Goal: Information Seeking & Learning: Learn about a topic

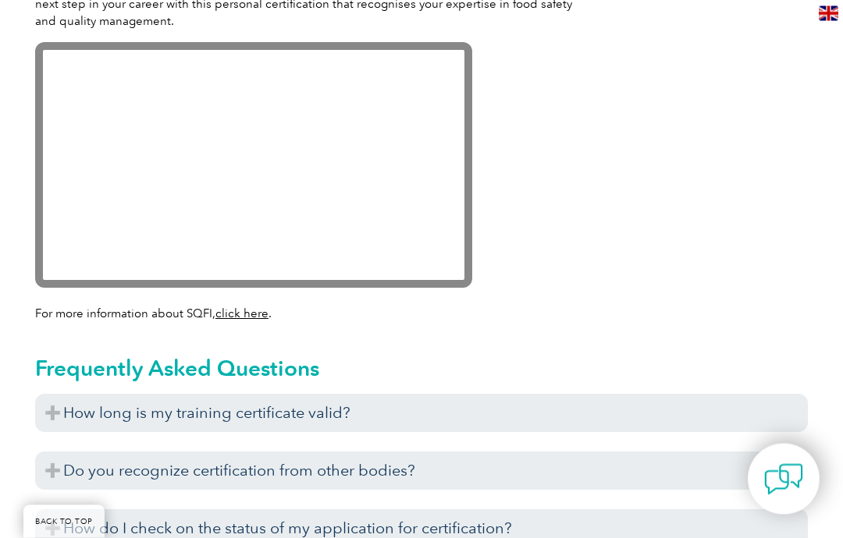
scroll to position [1671, 0]
click at [60, 394] on h3 "How long is my training certificate valid?" at bounding box center [421, 413] width 772 height 38
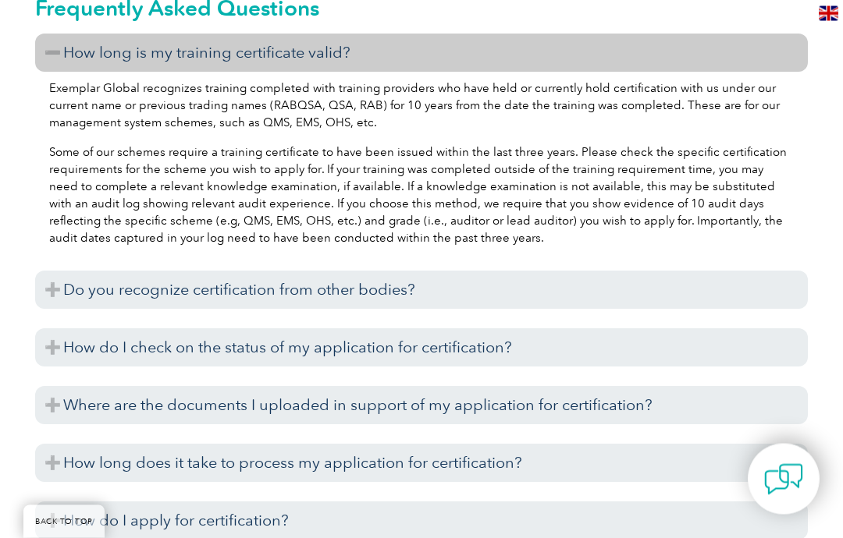
scroll to position [2032, 0]
click at [44, 270] on h3 "Do you recognize certification from other bodies?" at bounding box center [421, 289] width 772 height 38
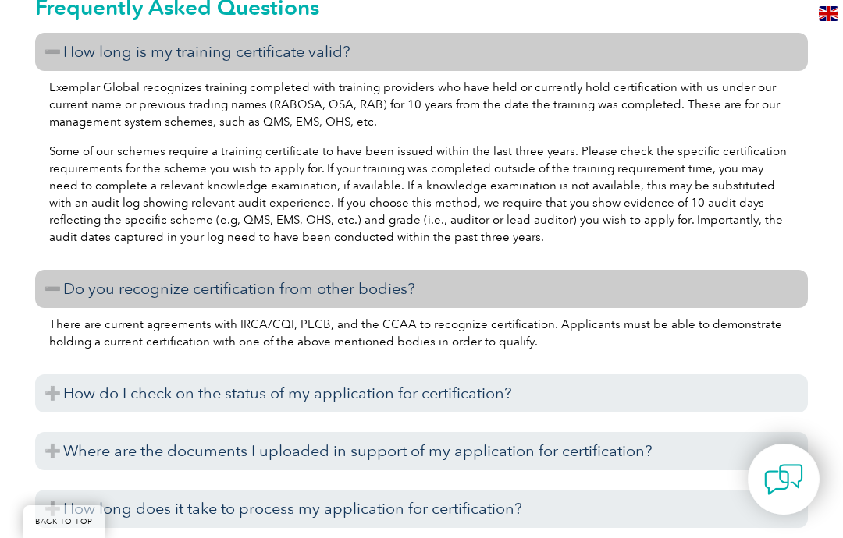
click at [59, 270] on h3 "Do you recognize certification from other bodies?" at bounding box center [421, 289] width 772 height 38
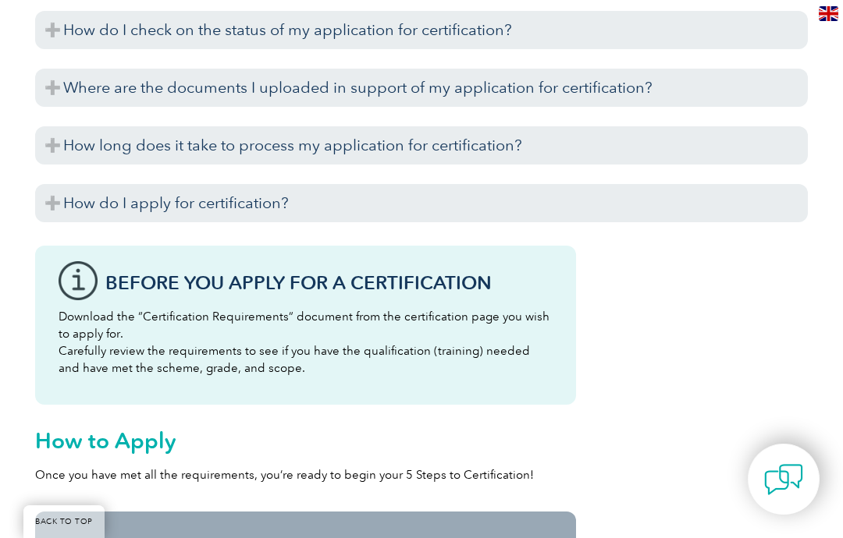
scroll to position [2332, 0]
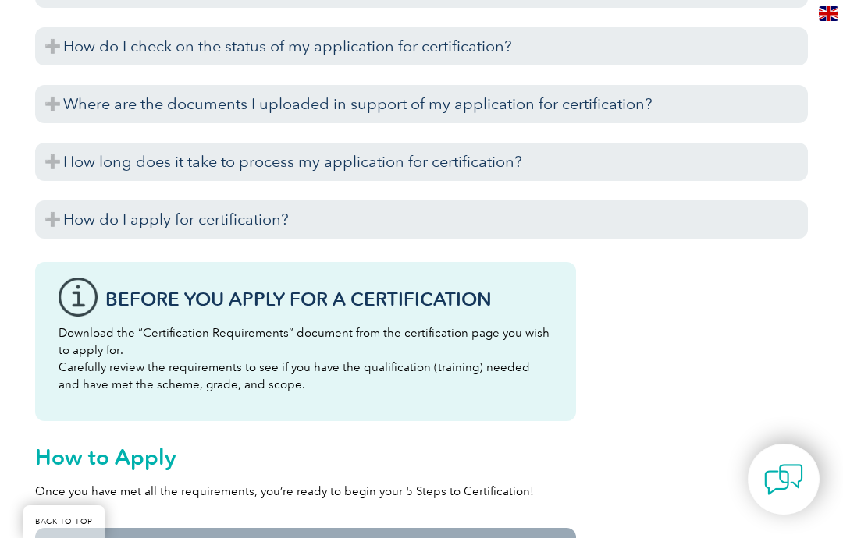
click at [66, 201] on h3 "How do I apply for certification?" at bounding box center [421, 220] width 772 height 38
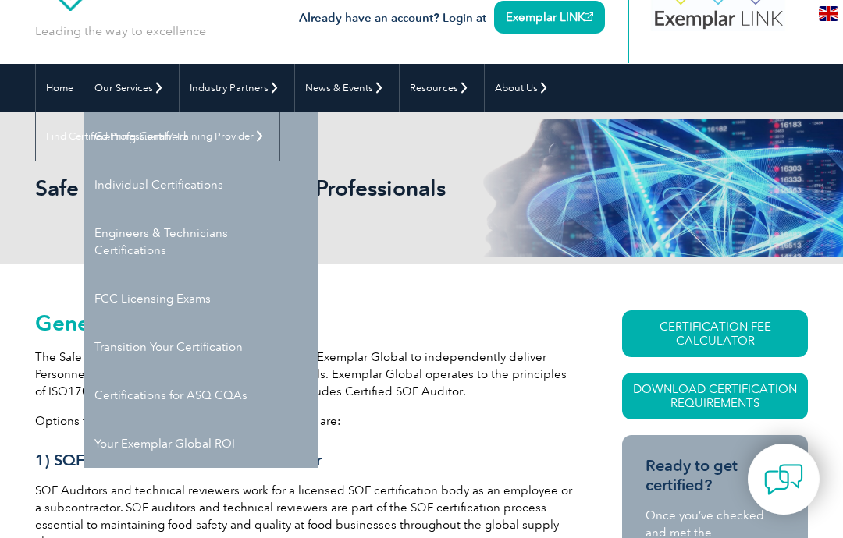
scroll to position [82, 0]
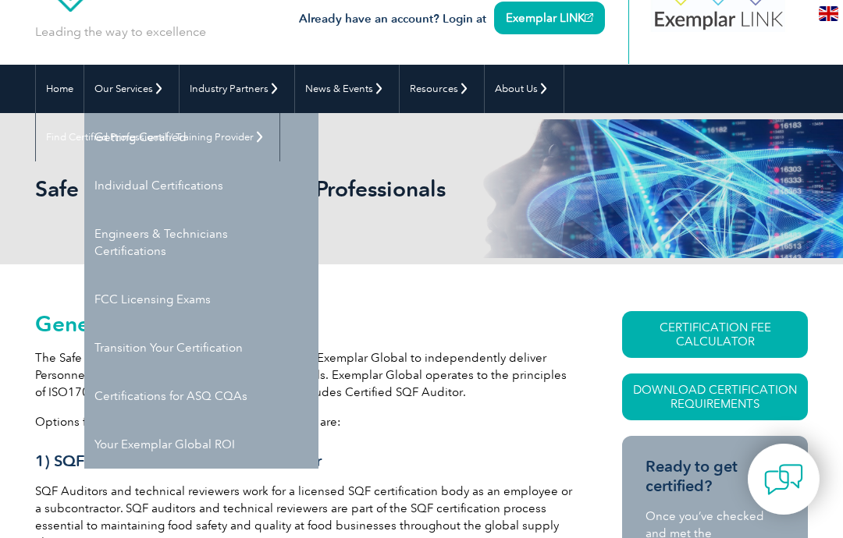
click at [134, 138] on link "Getting Certified" at bounding box center [201, 137] width 234 height 48
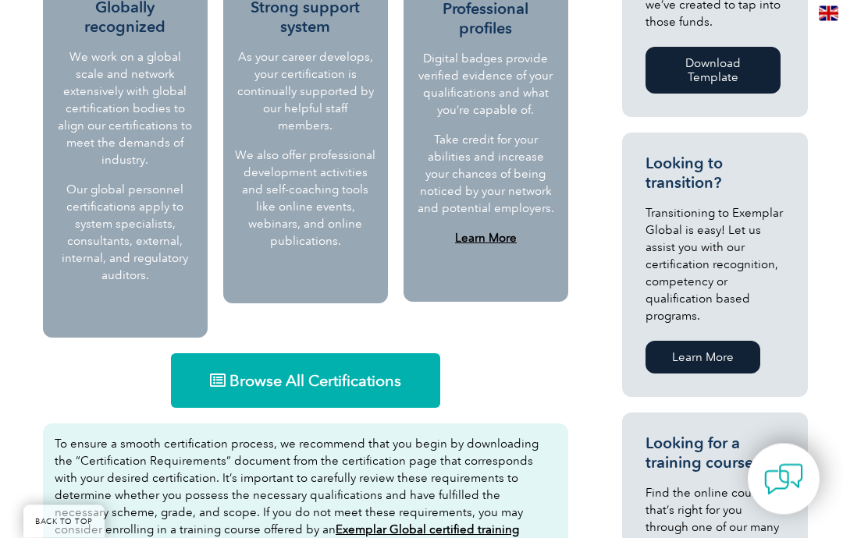
scroll to position [838, 0]
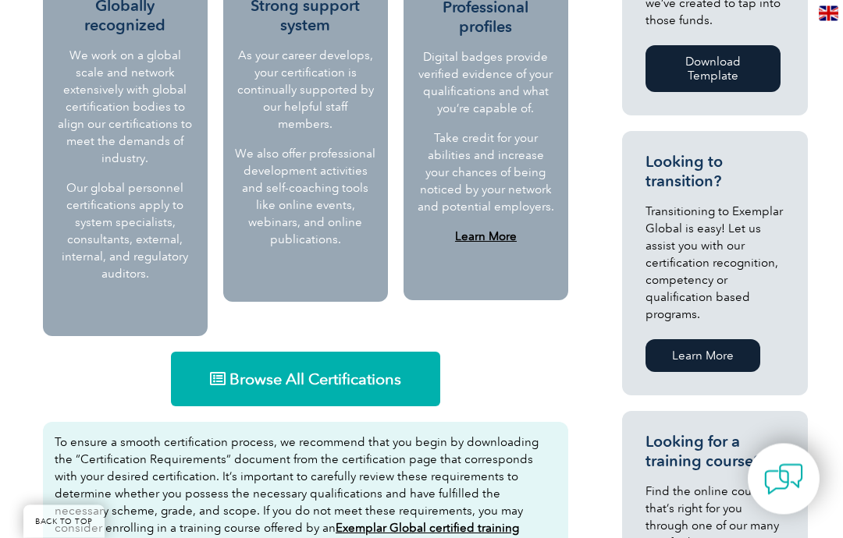
click at [245, 372] on span "Browse All Certifications" at bounding box center [315, 380] width 172 height 16
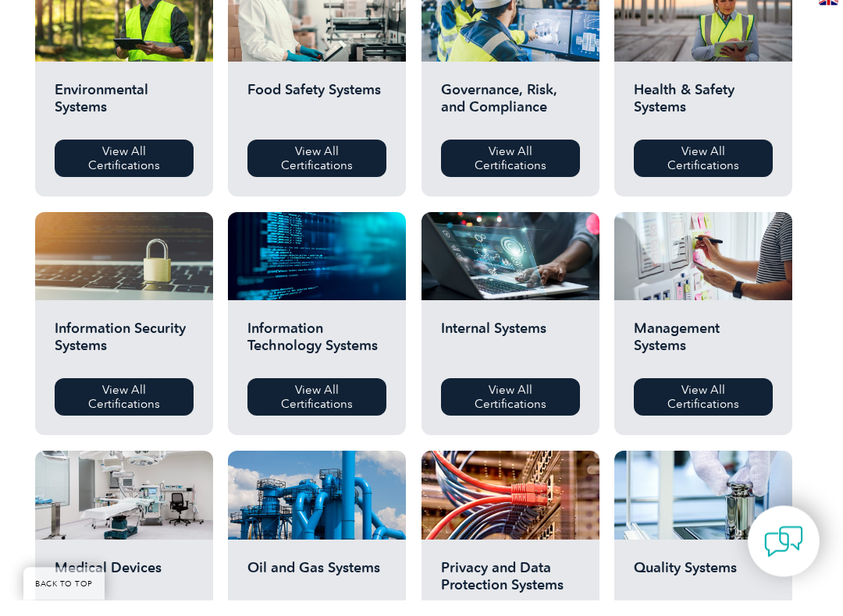
scroll to position [595, 0]
click at [318, 402] on link "View All Certifications" at bounding box center [316, 412] width 139 height 37
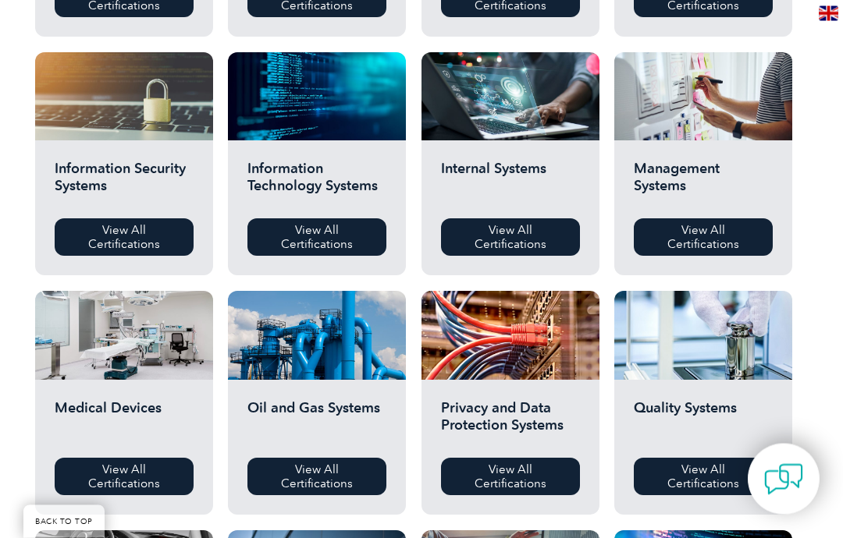
scroll to position [771, 0]
click at [116, 470] on link "View All Certifications" at bounding box center [124, 476] width 139 height 37
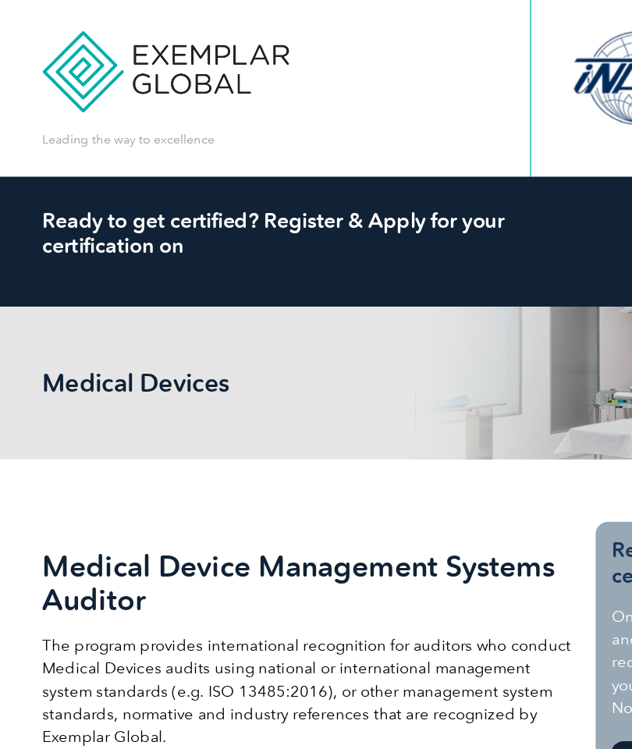
click at [236, 538] on p "The program provides international recognition for auditors who conduct Medical…" at bounding box center [231, 519] width 398 height 86
